Goal: Find contact information: Find contact information

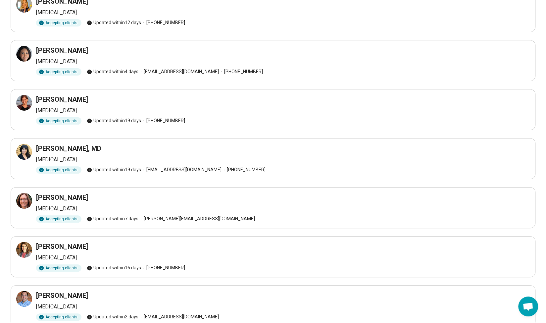
scroll to position [66, 0]
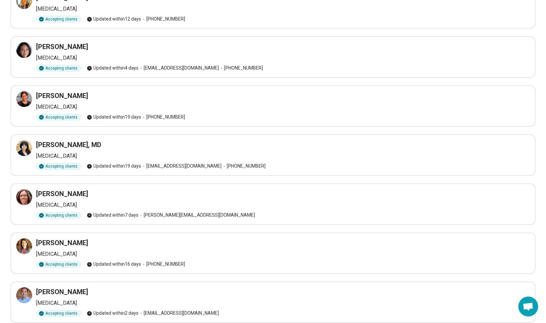
click at [68, 43] on h3 "[PERSON_NAME]" at bounding box center [62, 46] width 52 height 9
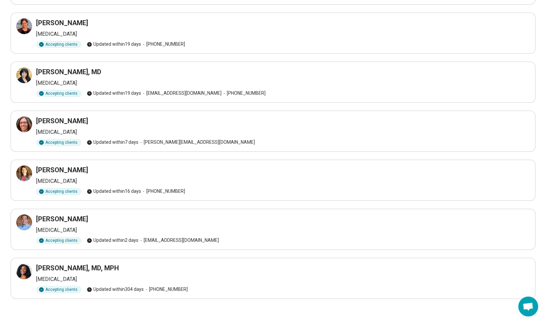
scroll to position [36, 0]
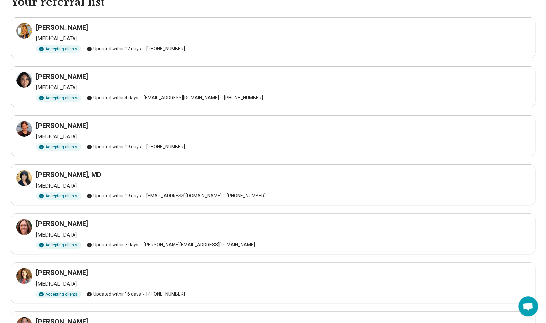
click at [33, 74] on div "Lori-Ann Daley Psychiatrist Accepting clients Updated within 4 days info@pulsep…" at bounding box center [273, 87] width 514 height 30
click at [37, 77] on h3 "[PERSON_NAME]" at bounding box center [62, 76] width 52 height 9
click at [22, 81] on icon at bounding box center [24, 80] width 8 height 8
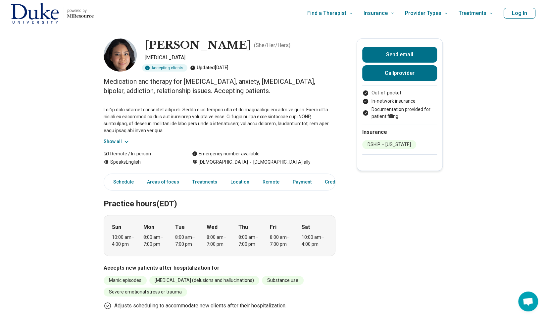
click at [127, 141] on icon at bounding box center [126, 142] width 7 height 7
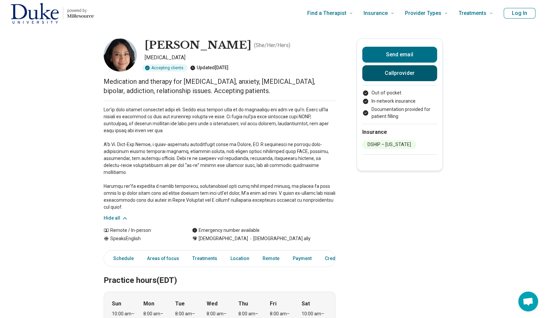
click at [395, 70] on button "Call provider" at bounding box center [400, 73] width 75 height 16
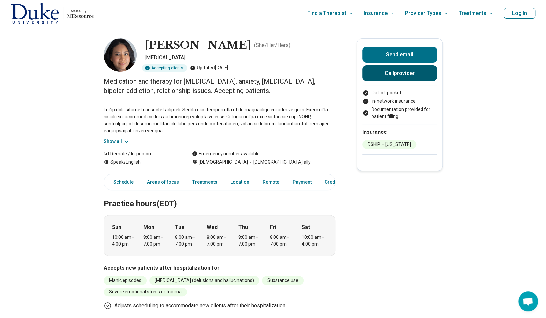
click at [406, 71] on button "Call provider" at bounding box center [400, 73] width 75 height 16
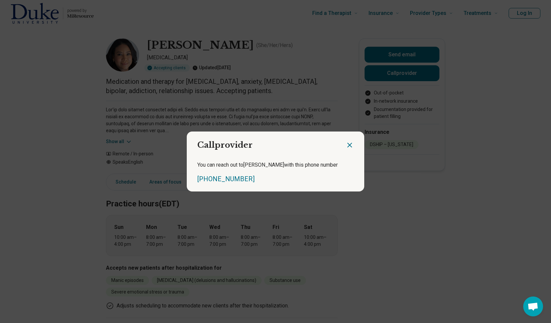
click at [348, 147] on icon "Close dialog" at bounding box center [350, 145] width 8 height 8
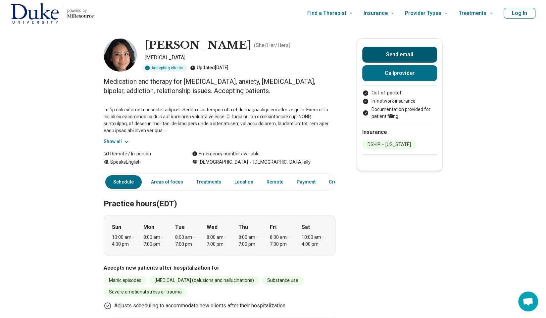
click at [389, 54] on button "Send email" at bounding box center [400, 55] width 75 height 16
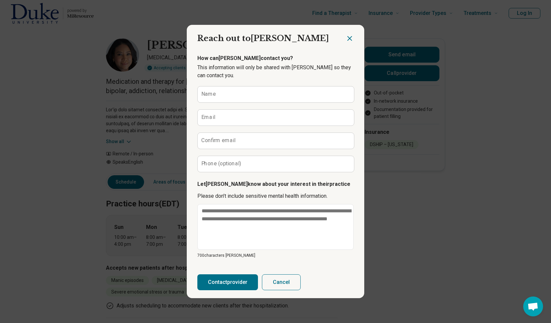
click at [348, 37] on icon "Close dialog" at bounding box center [350, 38] width 4 height 4
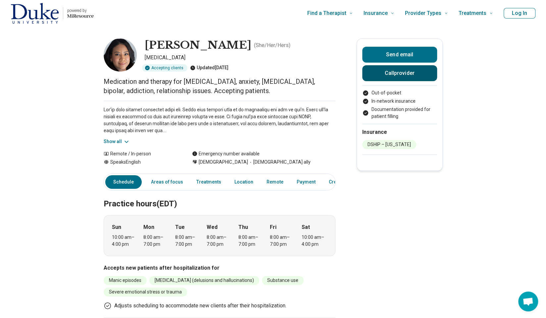
click at [394, 73] on button "Call provider" at bounding box center [400, 73] width 75 height 16
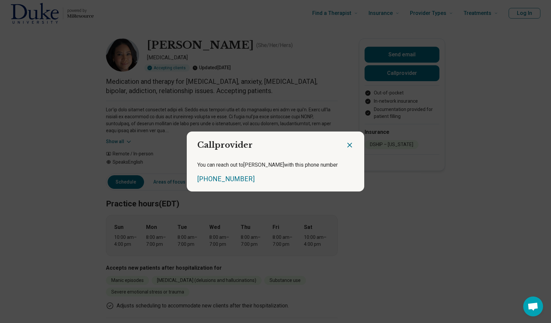
click at [346, 147] on icon "Close dialog" at bounding box center [350, 145] width 8 height 8
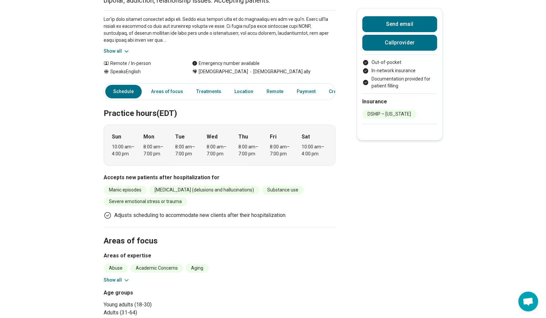
scroll to position [90, 0]
click at [175, 85] on div "Schedule Areas of focus Treatments Location Remote Payment Credentials Other" at bounding box center [220, 92] width 232 height 17
click at [176, 89] on link "Areas of focus" at bounding box center [167, 92] width 40 height 14
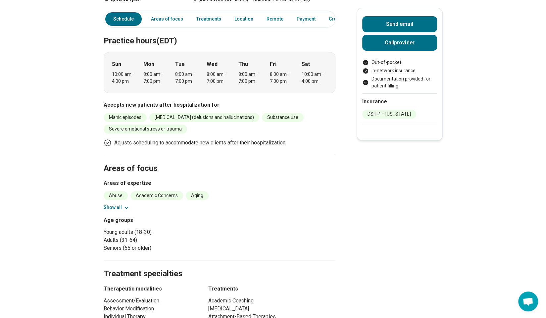
scroll to position [155, 0]
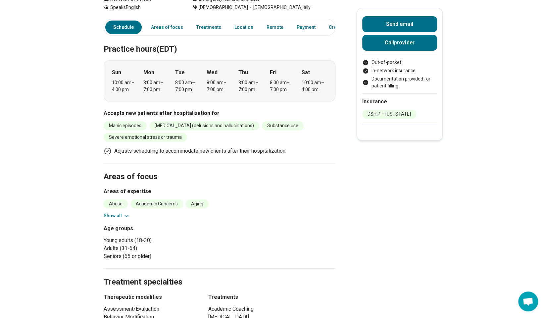
click at [160, 129] on li "[MEDICAL_DATA] (delusions and hallucinations)" at bounding box center [204, 125] width 110 height 9
click at [127, 215] on icon at bounding box center [126, 216] width 7 height 7
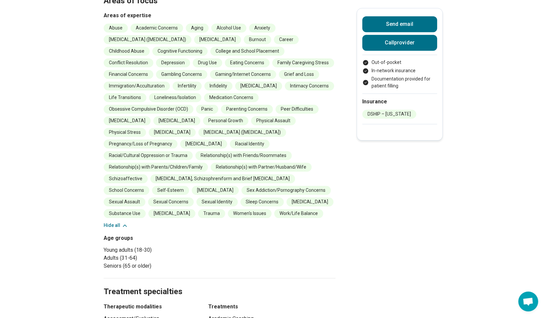
scroll to position [330, 0]
click at [119, 218] on section "Areas of focus Areas of expertise Abuse Academic Concerns Aging Alcohol Use Anx…" at bounding box center [220, 132] width 232 height 291
click at [120, 218] on section "Areas of focus Areas of expertise Abuse Academic Concerns Aging Alcohol Use Anx…" at bounding box center [220, 132] width 232 height 291
click at [120, 222] on button "Hide all" at bounding box center [116, 225] width 25 height 7
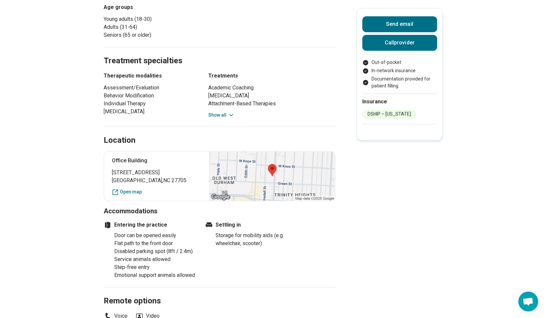
scroll to position [417, 0]
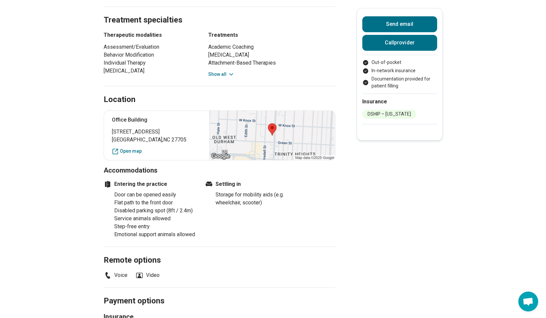
click at [134, 146] on div "Office Building 909 Broad Street Durham , NC 27705 Open map" at bounding box center [220, 135] width 232 height 50
click at [136, 152] on link "Open map" at bounding box center [157, 151] width 90 height 7
click at [259, 137] on div at bounding box center [272, 135] width 126 height 49
click at [275, 132] on div at bounding box center [272, 135] width 126 height 49
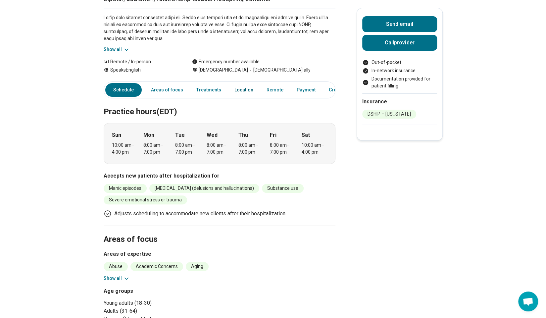
click at [236, 90] on link "Location" at bounding box center [244, 90] width 27 height 14
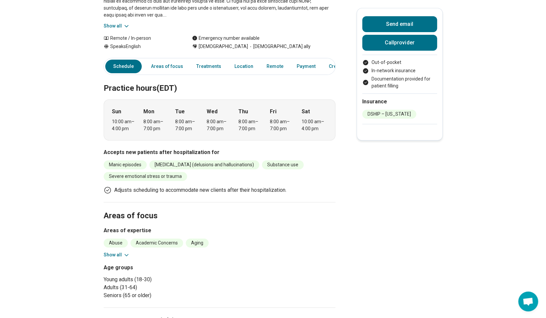
scroll to position [0, 5]
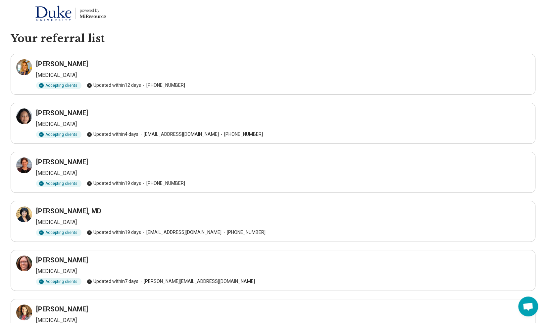
click at [69, 209] on h3 "Ayesha Chaudhary, MD" at bounding box center [68, 210] width 65 height 9
click at [28, 69] on div at bounding box center [24, 67] width 16 height 16
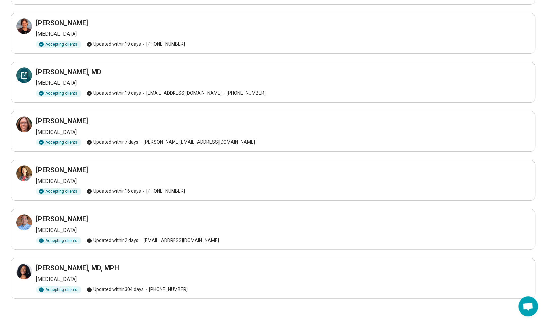
scroll to position [39, 0]
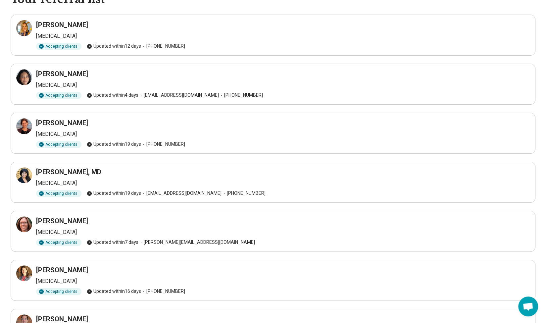
click at [50, 76] on h3 "[PERSON_NAME]" at bounding box center [62, 73] width 52 height 9
click at [28, 80] on div at bounding box center [24, 77] width 16 height 16
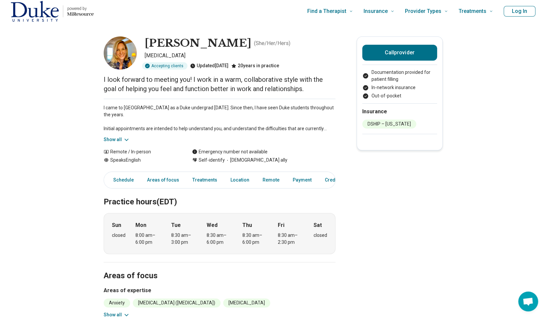
scroll to position [2, 0]
click at [130, 138] on icon at bounding box center [126, 139] width 7 height 7
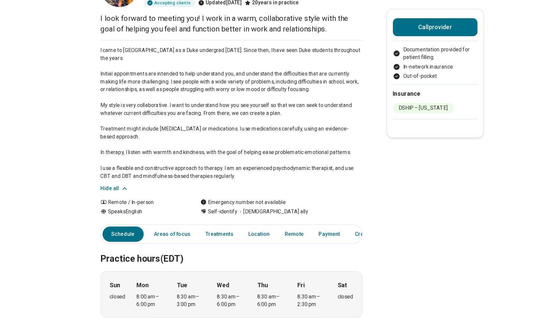
scroll to position [0, 0]
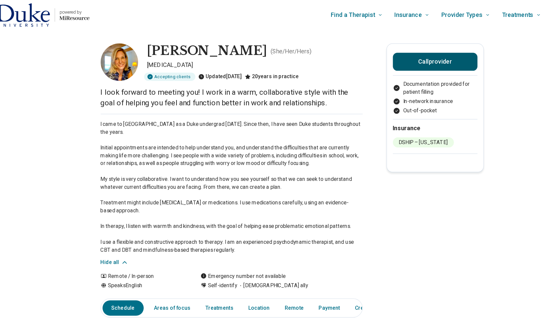
click at [388, 59] on button "Call provider" at bounding box center [400, 55] width 75 height 16
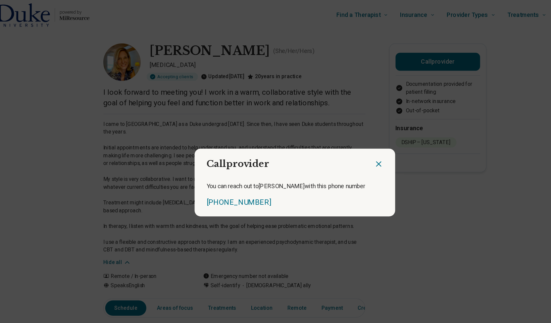
click at [354, 148] on div at bounding box center [355, 143] width 19 height 22
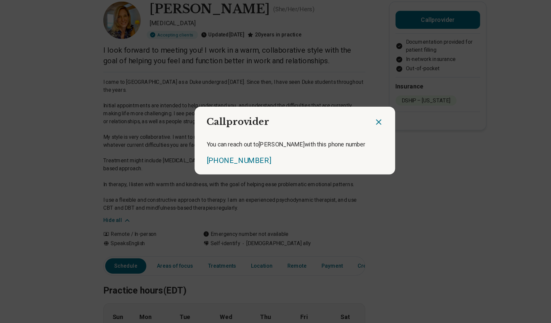
click at [348, 148] on div at bounding box center [355, 143] width 19 height 22
click at [348, 146] on icon "Close dialog" at bounding box center [350, 145] width 8 height 8
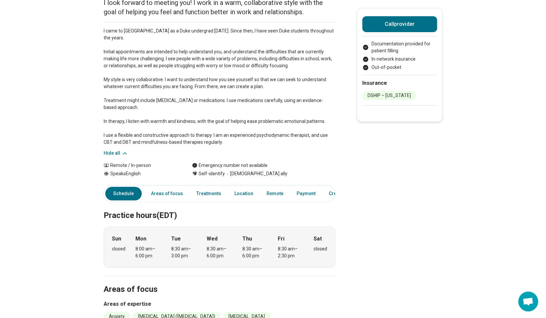
scroll to position [78, 0]
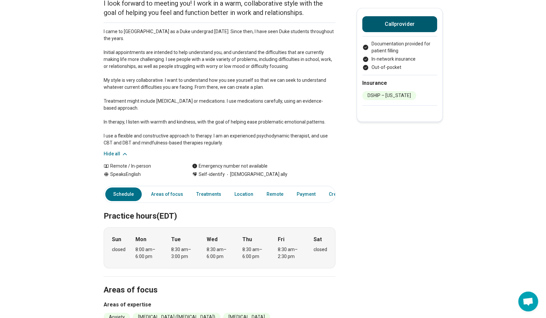
click at [370, 26] on button "Call provider" at bounding box center [400, 24] width 75 height 16
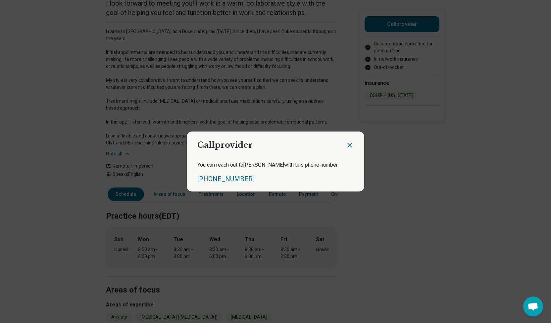
click at [348, 142] on icon "Close dialog" at bounding box center [350, 145] width 8 height 8
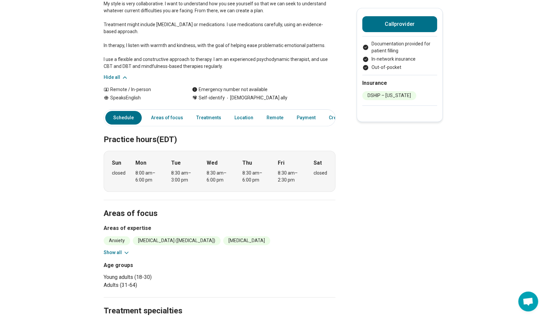
scroll to position [155, 0]
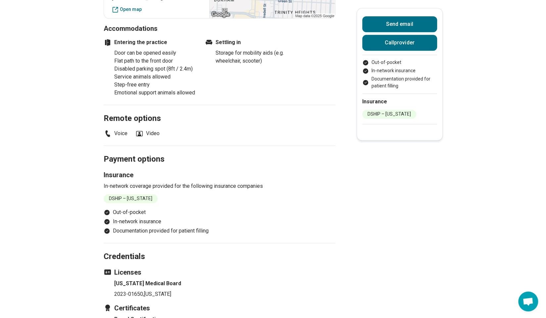
scroll to position [558, 0]
click at [119, 138] on li "Voice" at bounding box center [116, 134] width 24 height 8
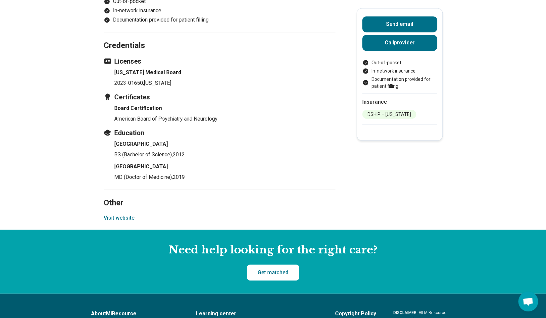
scroll to position [833, 0]
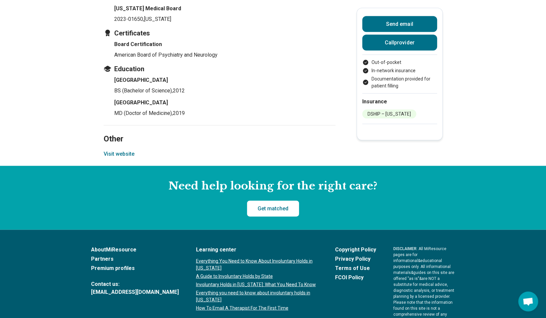
click at [127, 158] on button "Visit website" at bounding box center [119, 154] width 31 height 8
